Goal: Information Seeking & Learning: Learn about a topic

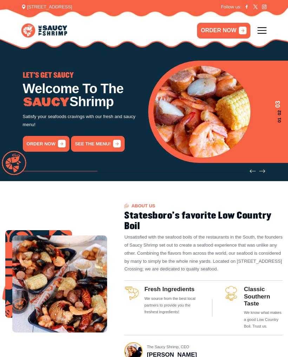
click at [107, 146] on link "See the menu!" at bounding box center [98, 144] width 54 height 16
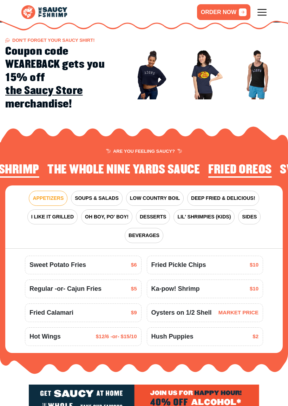
scroll to position [528, 0]
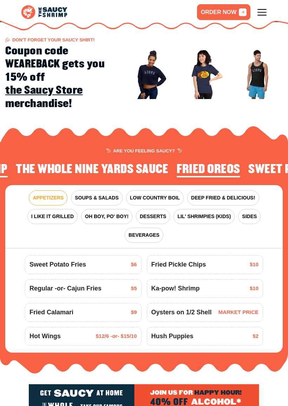
click at [109, 194] on span "SOUPS & SALADS" at bounding box center [96, 197] width 43 height 7
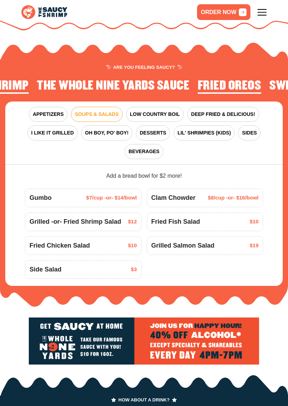
scroll to position [612, 0]
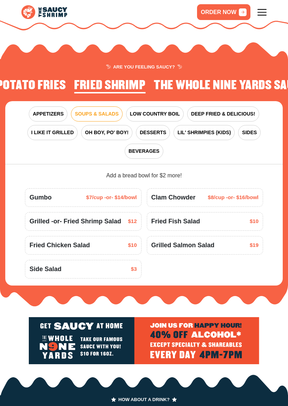
click at [159, 106] on button "LOW COUNTRY BOIL" at bounding box center [155, 113] width 58 height 15
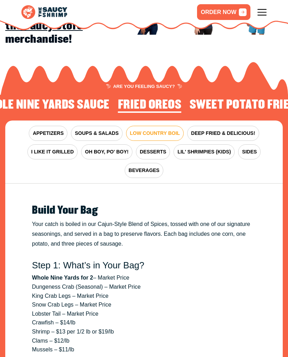
scroll to position [591, 0]
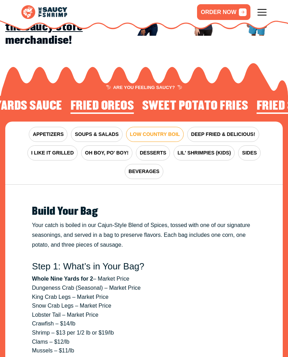
click at [46, 131] on span "APPETIZERS" at bounding box center [48, 134] width 31 height 7
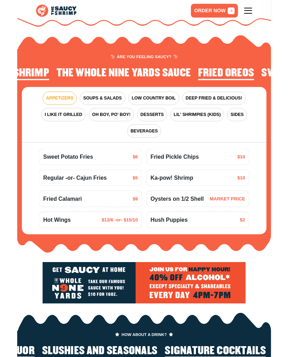
scroll to position [614, 0]
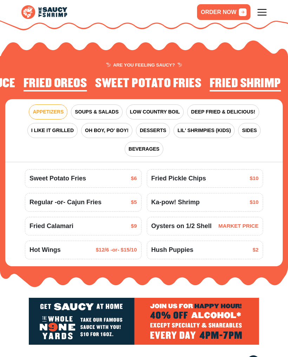
click at [162, 108] on span "LOW COUNTRY BOIL" at bounding box center [155, 111] width 50 height 7
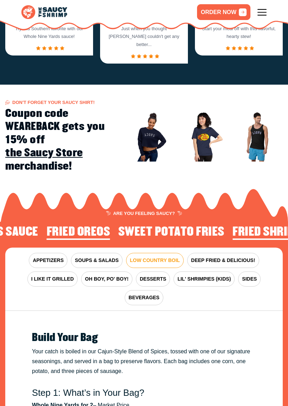
scroll to position [481, 0]
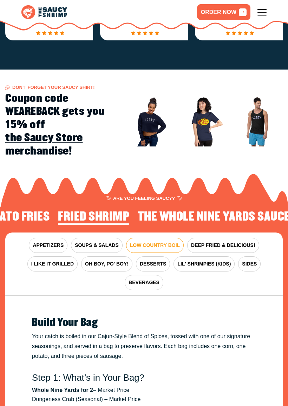
click at [106, 241] on span "SOUPS & SALADS" at bounding box center [96, 244] width 43 height 7
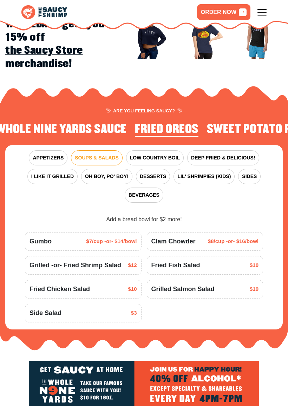
scroll to position [587, 0]
